Goal: Transaction & Acquisition: Download file/media

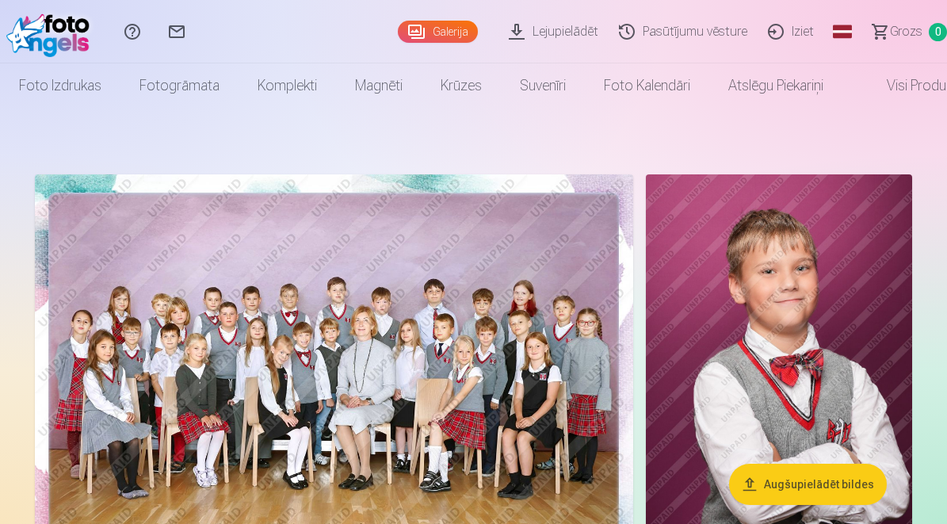
click at [711, 40] on link "Pasūtījumu vēsture" at bounding box center [685, 31] width 149 height 63
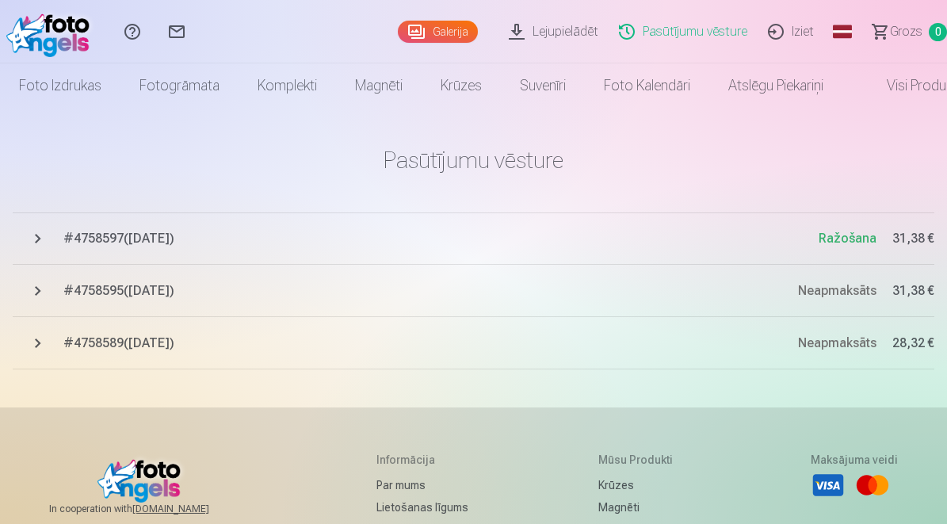
click at [132, 238] on span "# 4758597 ( [DATE] )" at bounding box center [440, 238] width 755 height 19
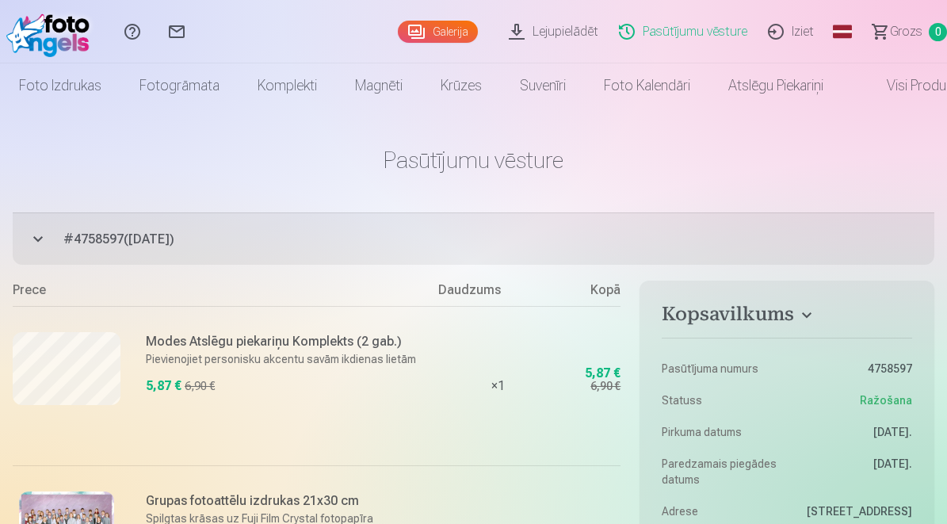
click at [559, 25] on link "Lejupielādēt" at bounding box center [556, 31] width 110 height 63
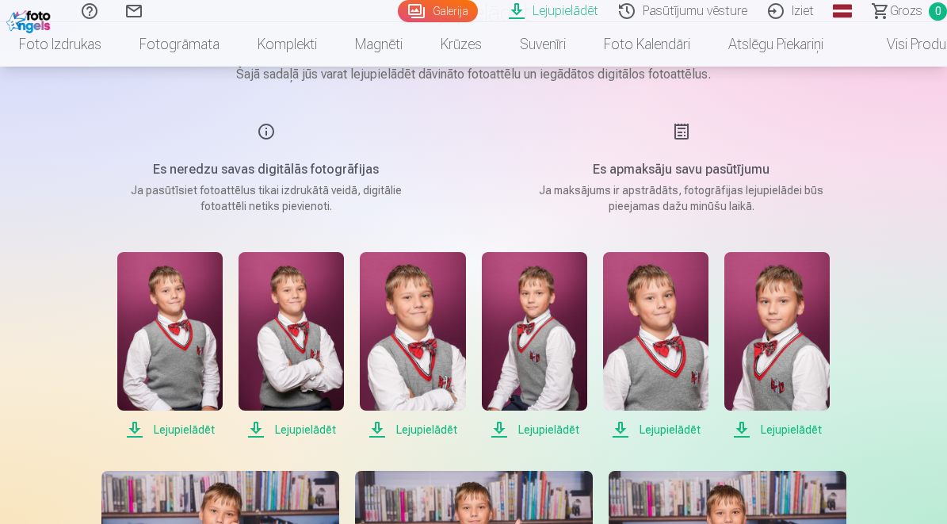
scroll to position [148, 0]
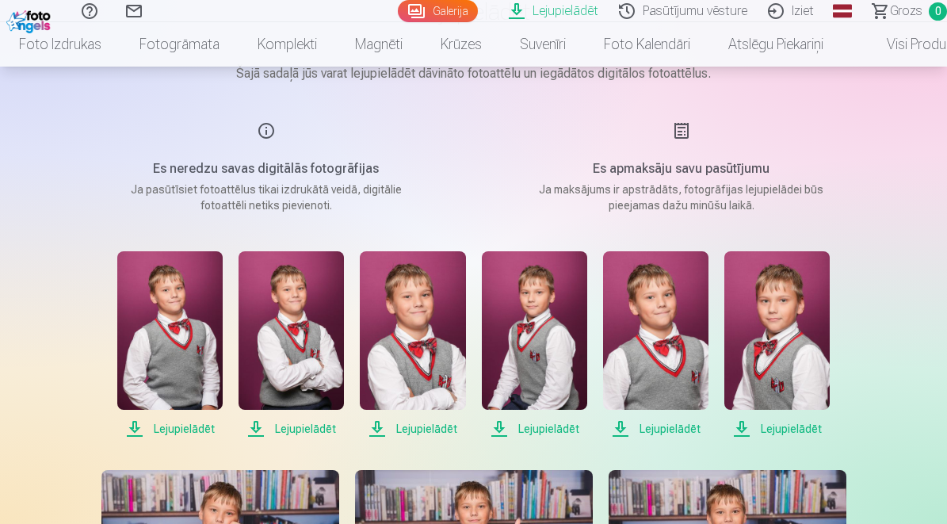
click at [178, 430] on span "Lejupielādēt" at bounding box center [169, 428] width 105 height 19
click at [301, 427] on span "Lejupielādēt" at bounding box center [291, 428] width 105 height 19
click at [429, 422] on span "Lejupielādēt" at bounding box center [412, 428] width 105 height 19
click at [529, 432] on span "Lejupielādēt" at bounding box center [534, 428] width 105 height 19
click at [657, 427] on span "Lejupielādēt" at bounding box center [655, 428] width 105 height 19
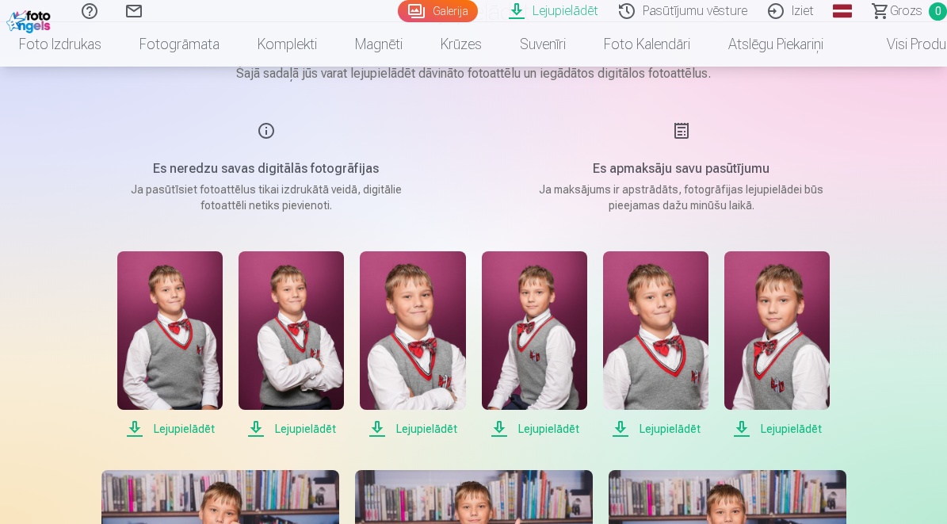
click at [784, 428] on span "Lejupielādēt" at bounding box center [776, 428] width 105 height 19
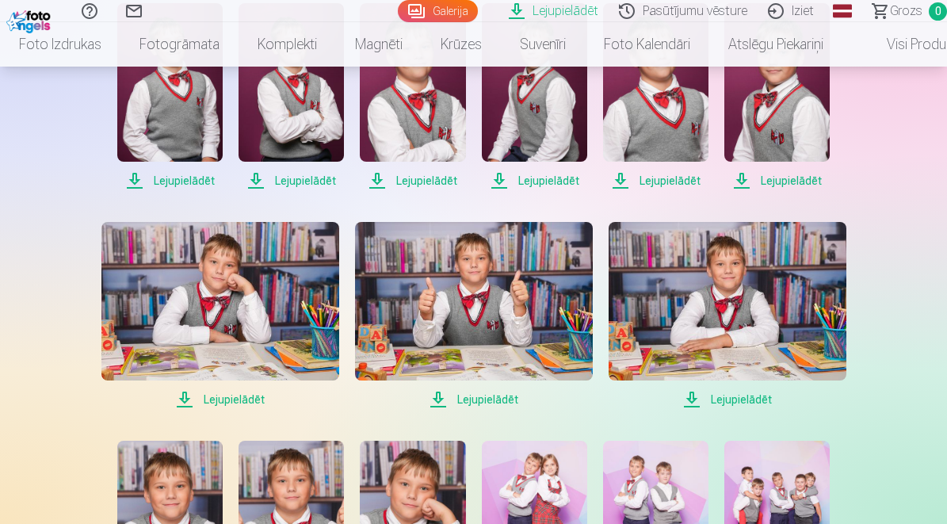
scroll to position [403, 0]
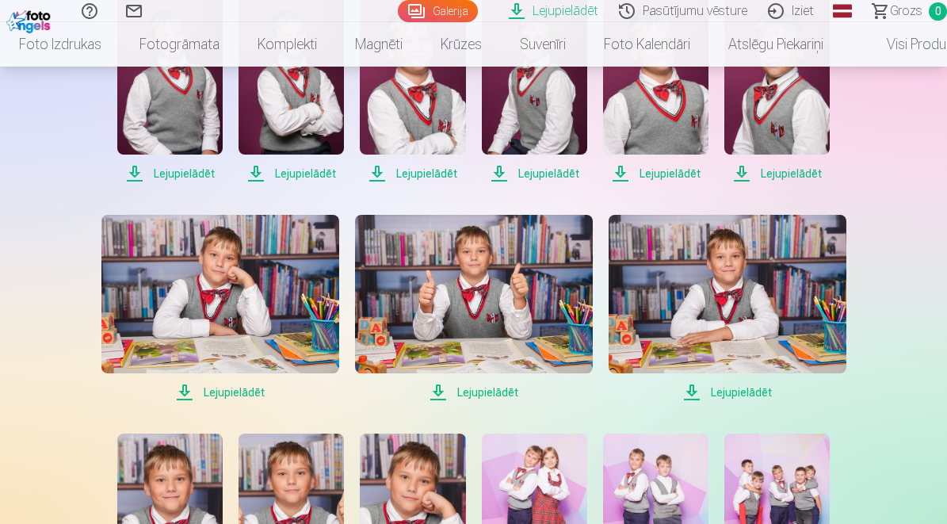
click at [236, 385] on span "Lejupielādēt" at bounding box center [220, 392] width 238 height 19
click at [473, 392] on span "Lejupielādēt" at bounding box center [474, 392] width 238 height 19
click at [732, 391] on span "Lejupielādēt" at bounding box center [728, 392] width 238 height 19
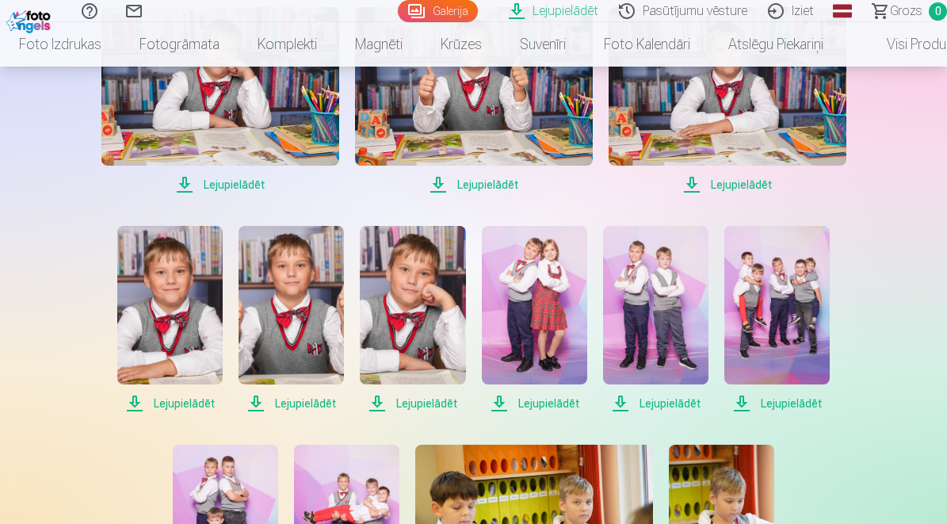
scroll to position [628, 0]
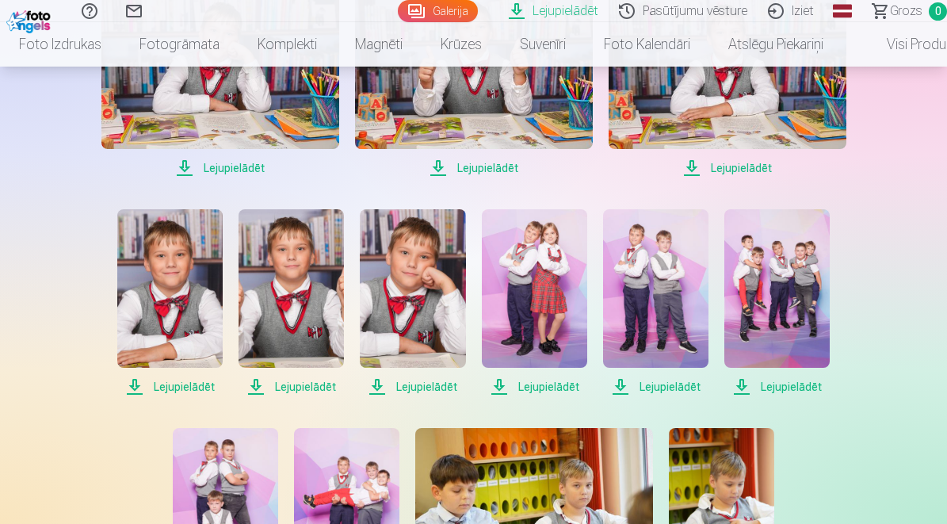
click at [173, 387] on span "Lejupielādēt" at bounding box center [169, 386] width 105 height 19
click at [289, 381] on span "Lejupielādēt" at bounding box center [291, 386] width 105 height 19
click at [430, 397] on div "Lejupielādēt Lejupielādēt Lejupielādēt Lejupielādēt Lejupielādēt Lejupielādēt L…" at bounding box center [474, 412] width 793 height 1281
click at [428, 386] on span "Lejupielādēt" at bounding box center [412, 386] width 105 height 19
click at [542, 384] on span "Lejupielādēt" at bounding box center [534, 386] width 105 height 19
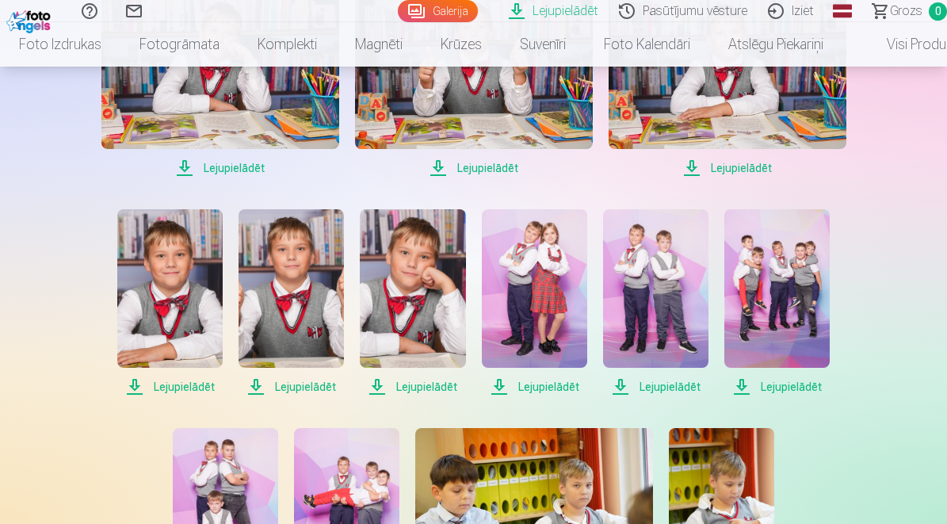
click at [657, 384] on span "Lejupielādēt" at bounding box center [655, 386] width 105 height 19
click at [777, 388] on span "Lejupielādēt" at bounding box center [776, 386] width 105 height 19
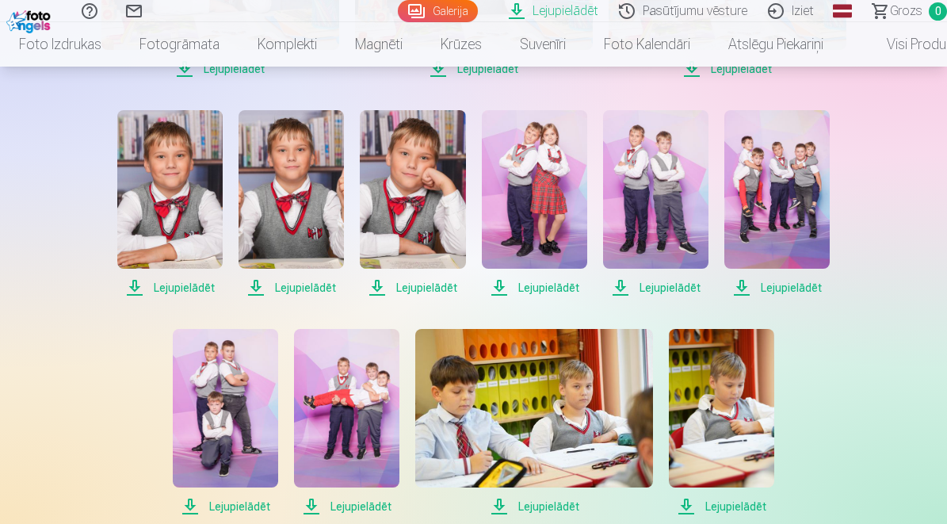
scroll to position [739, 0]
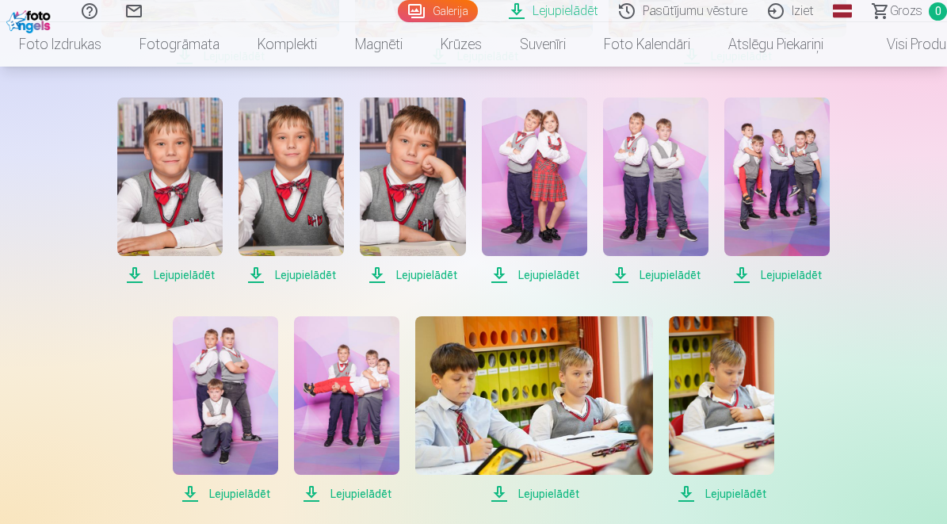
click at [236, 487] on span "Lejupielādēt" at bounding box center [225, 493] width 105 height 19
click at [344, 490] on span "Lejupielādēt" at bounding box center [346, 493] width 105 height 19
click at [545, 490] on span "Lejupielādēt" at bounding box center [534, 493] width 238 height 19
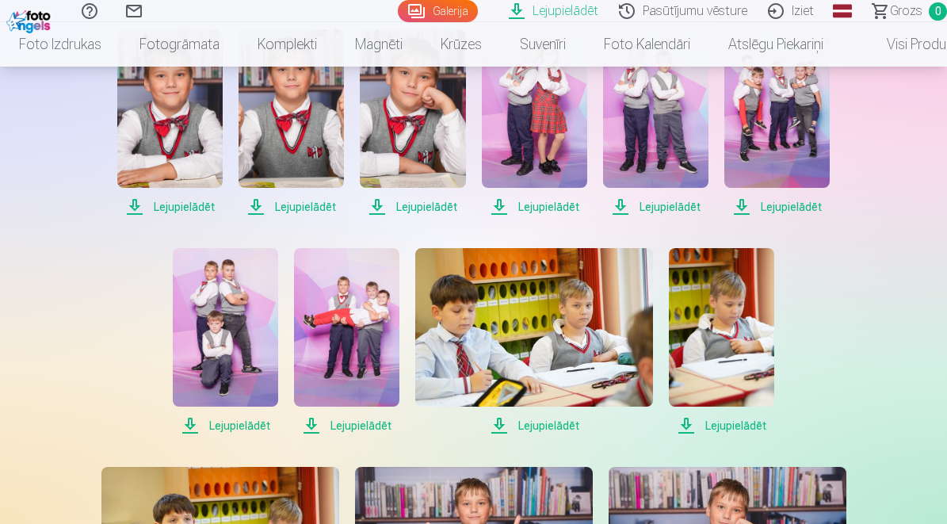
scroll to position [810, 0]
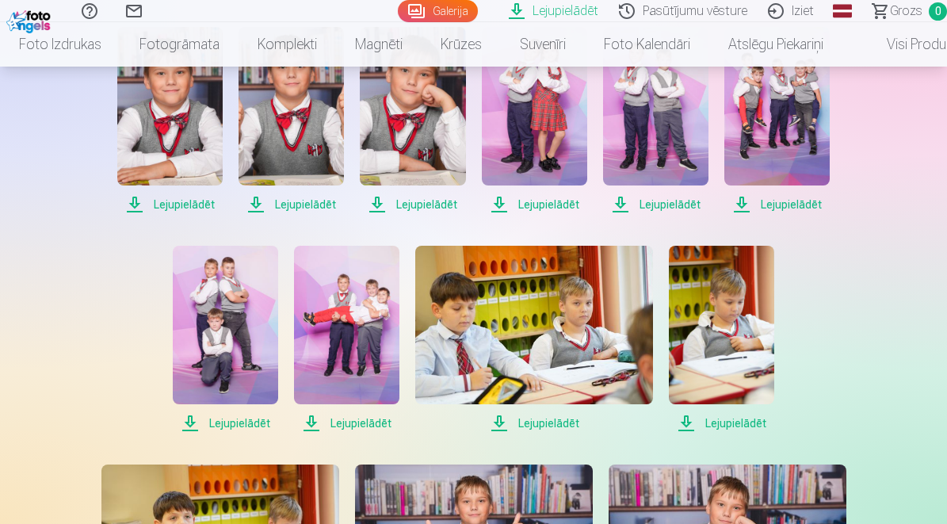
click at [741, 423] on span "Lejupielādēt" at bounding box center [721, 423] width 105 height 19
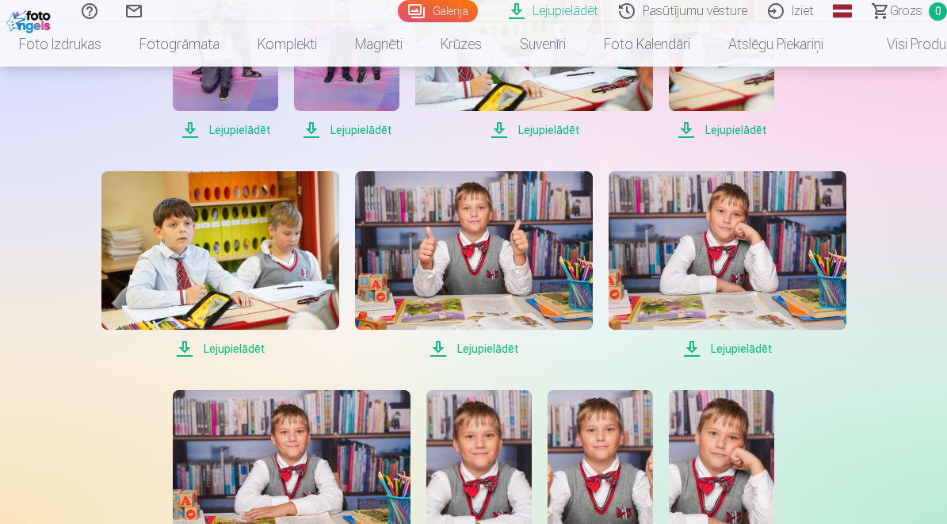
scroll to position [1105, 0]
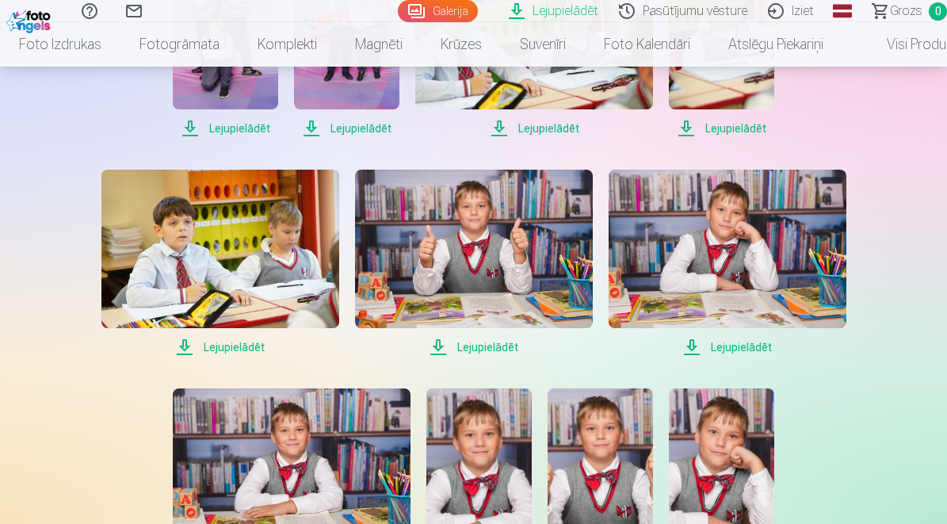
click at [244, 353] on span "Lejupielādēt" at bounding box center [220, 347] width 238 height 19
click at [483, 339] on span "Lejupielādēt" at bounding box center [474, 347] width 238 height 19
click at [720, 346] on span "Lejupielādēt" at bounding box center [728, 347] width 238 height 19
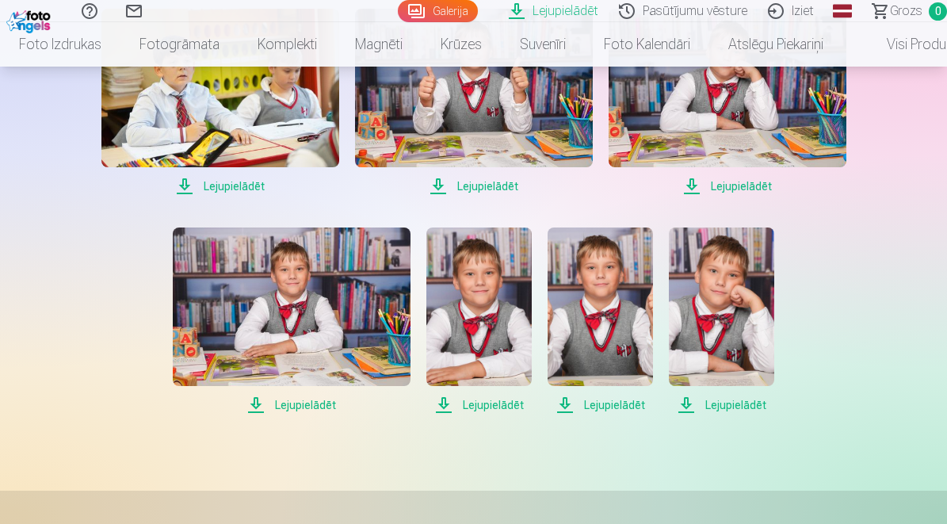
scroll to position [1302, 0]
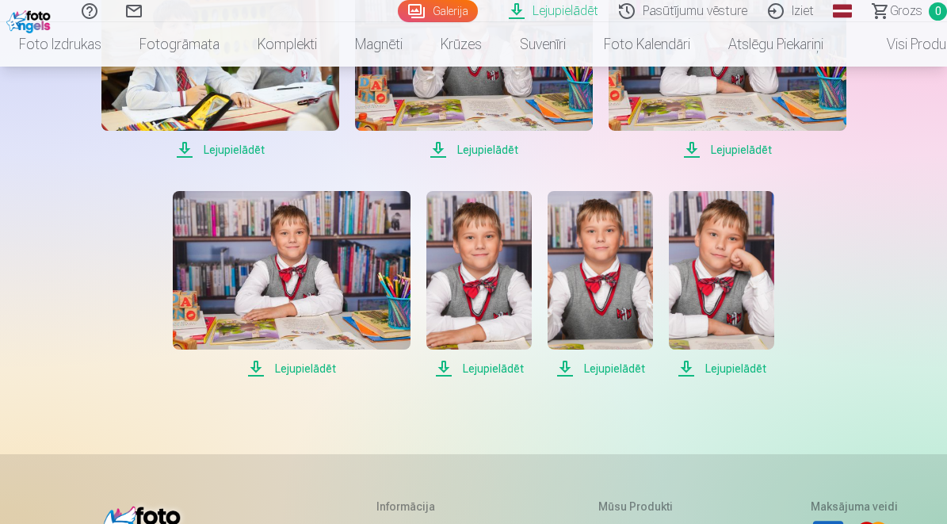
click at [307, 364] on span "Lejupielādēt" at bounding box center [292, 368] width 238 height 19
click at [514, 365] on span "Lejupielādēt" at bounding box center [478, 368] width 105 height 19
click at [602, 373] on span "Lejupielādēt" at bounding box center [600, 368] width 105 height 19
click at [733, 365] on span "Lejupielādēt" at bounding box center [721, 368] width 105 height 19
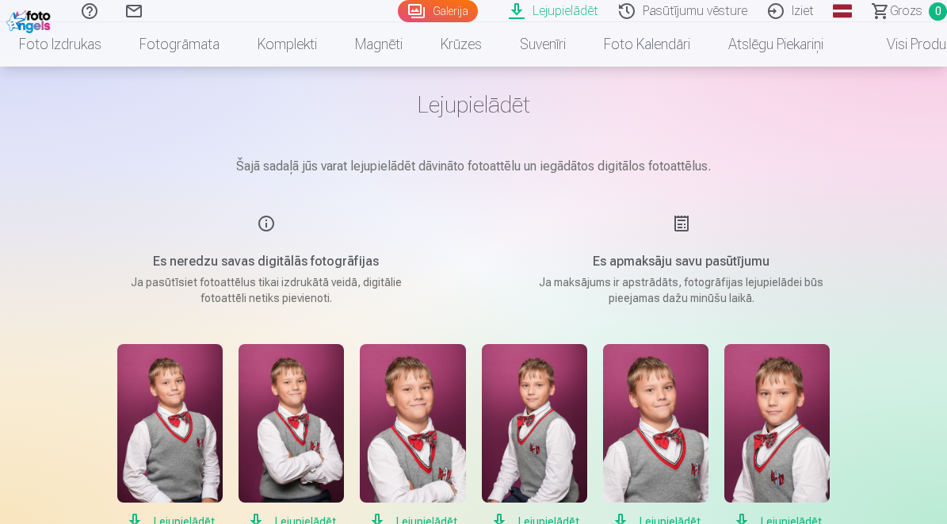
scroll to position [0, 0]
